Goal: Task Accomplishment & Management: Complete application form

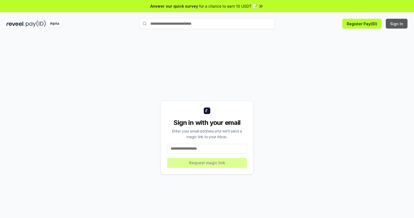
click at [397, 24] on button "Sign In" at bounding box center [397, 24] width 22 height 10
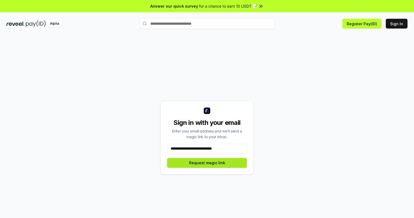
type input "**********"
click at [207, 162] on button "Request magic link" at bounding box center [207, 163] width 80 height 10
